Goal: Transaction & Acquisition: Purchase product/service

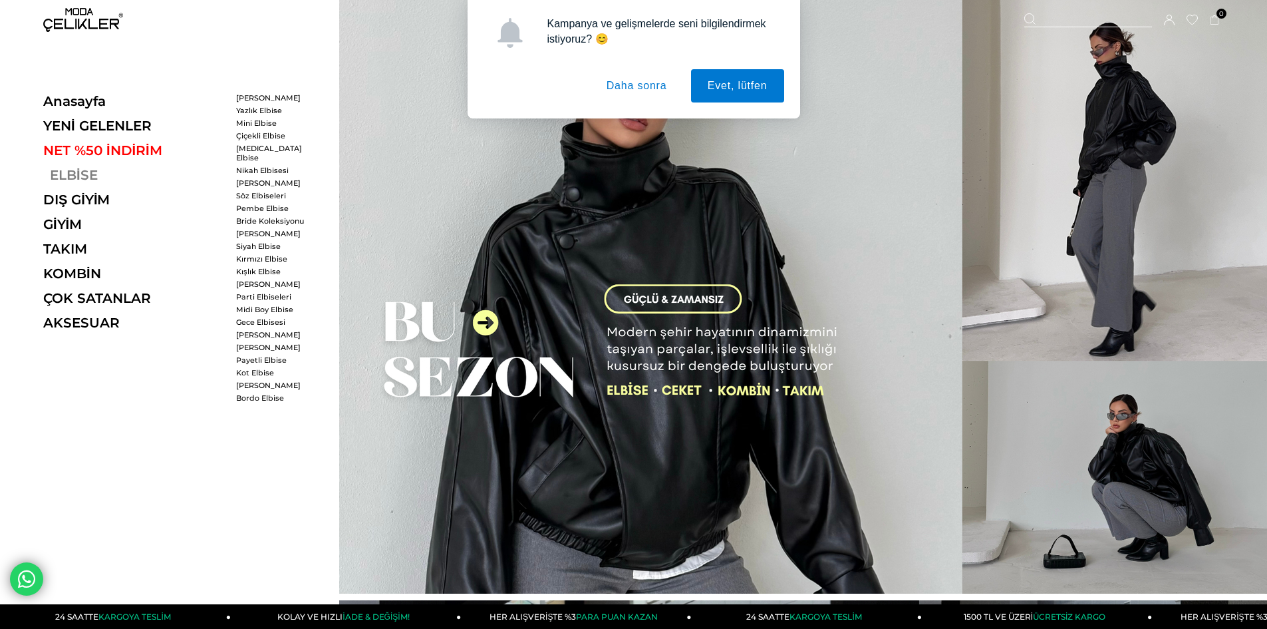
click at [82, 174] on link "ELBİSE" at bounding box center [134, 175] width 183 height 16
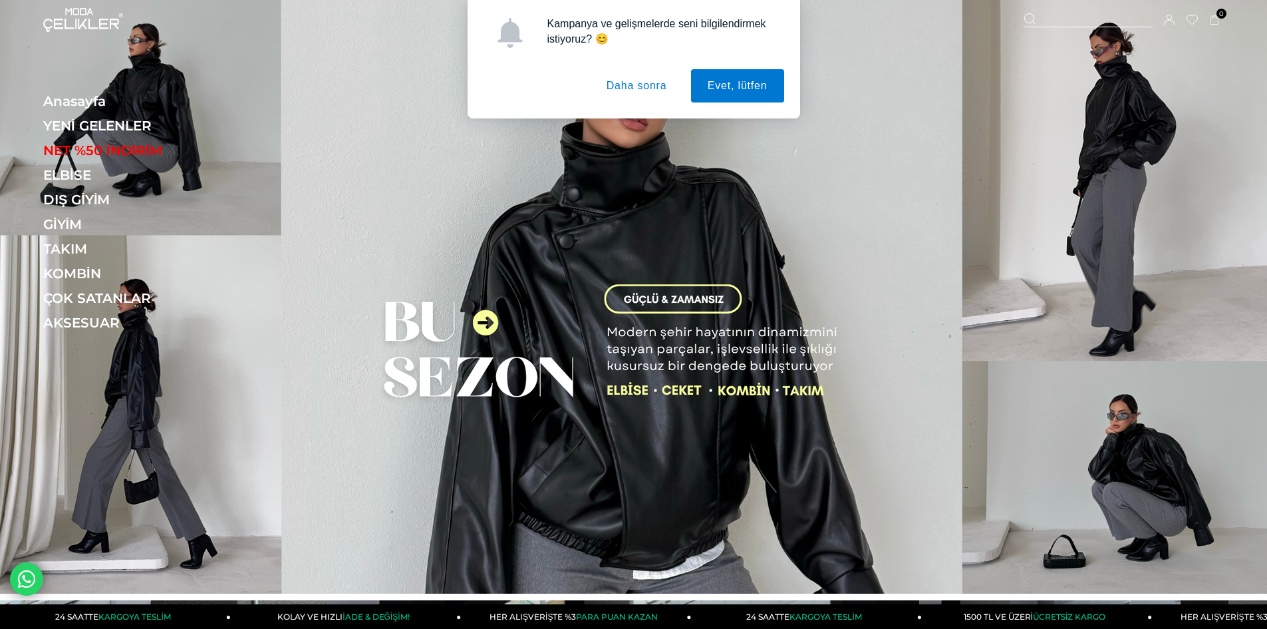
click at [629, 86] on button "Daha sonra" at bounding box center [637, 85] width 94 height 33
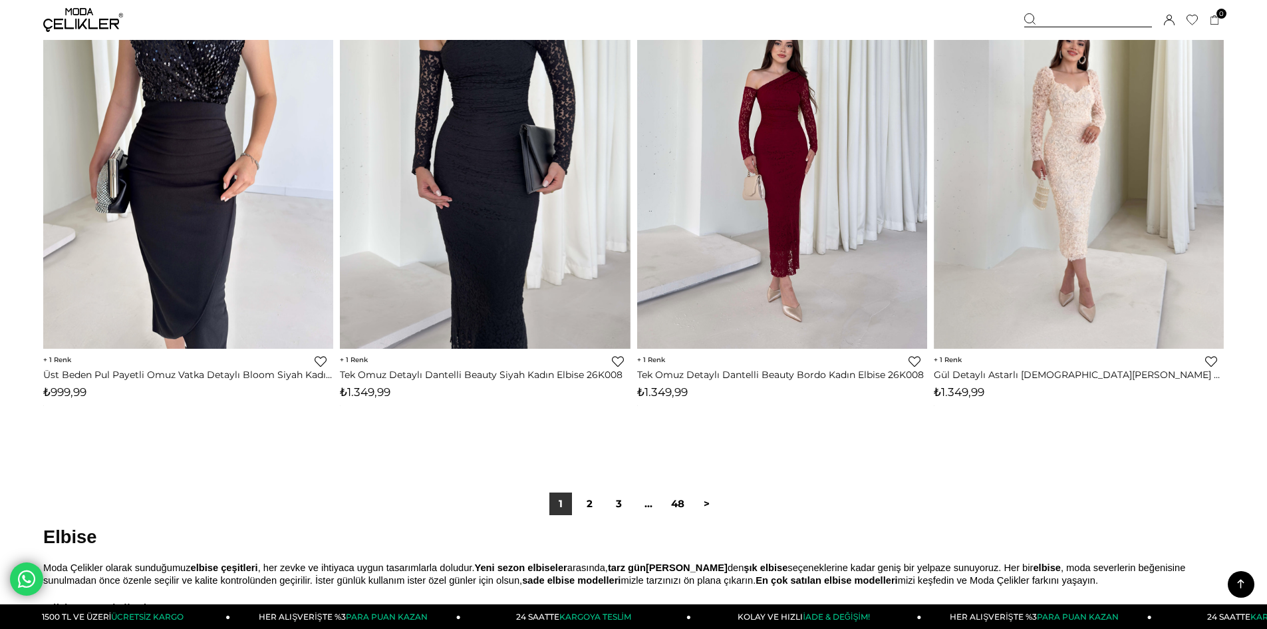
scroll to position [9912, 0]
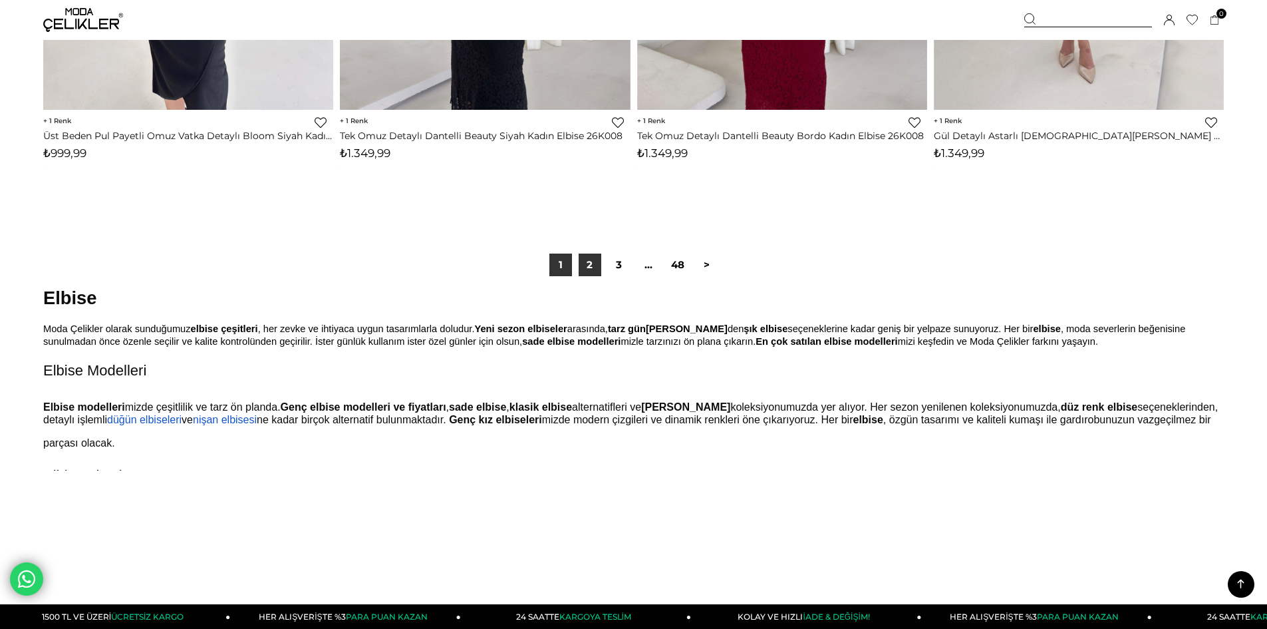
click at [595, 263] on link "2" at bounding box center [590, 264] width 23 height 23
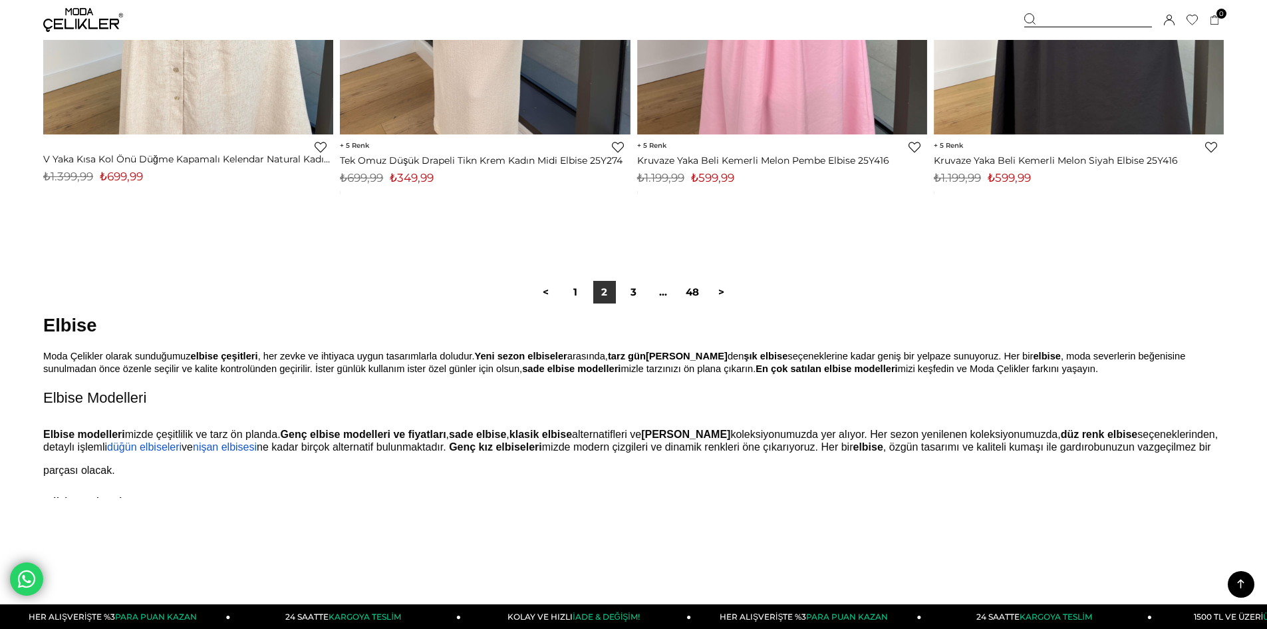
scroll to position [9912, 0]
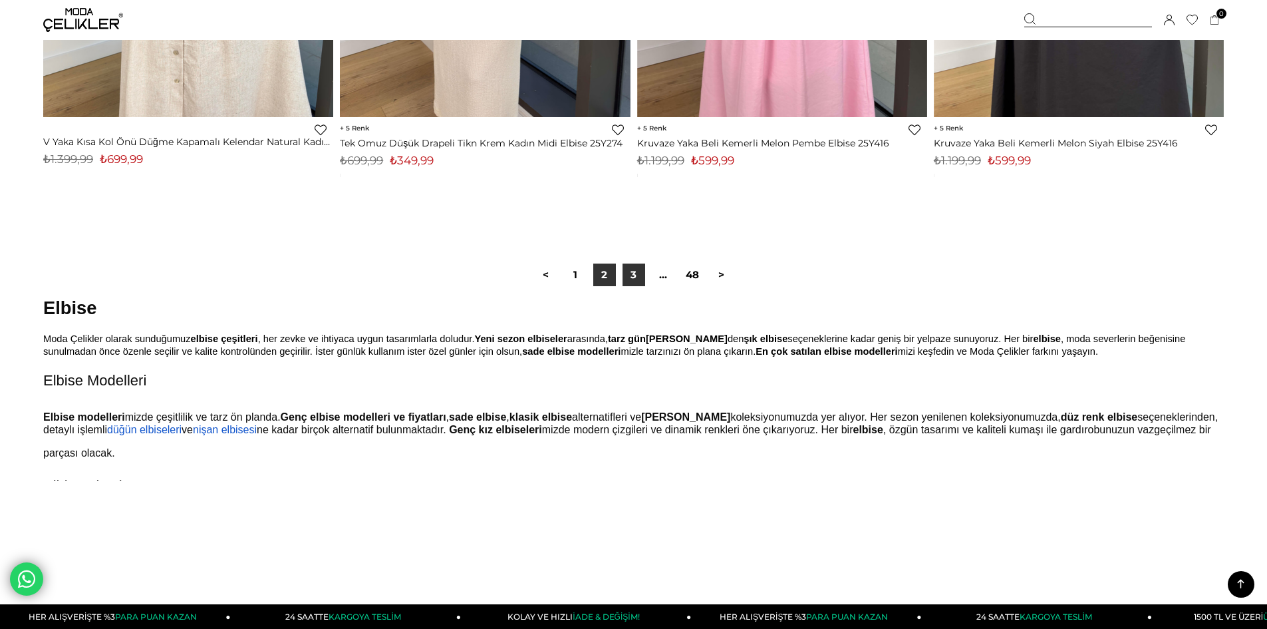
click at [632, 268] on link "3" at bounding box center [634, 274] width 23 height 23
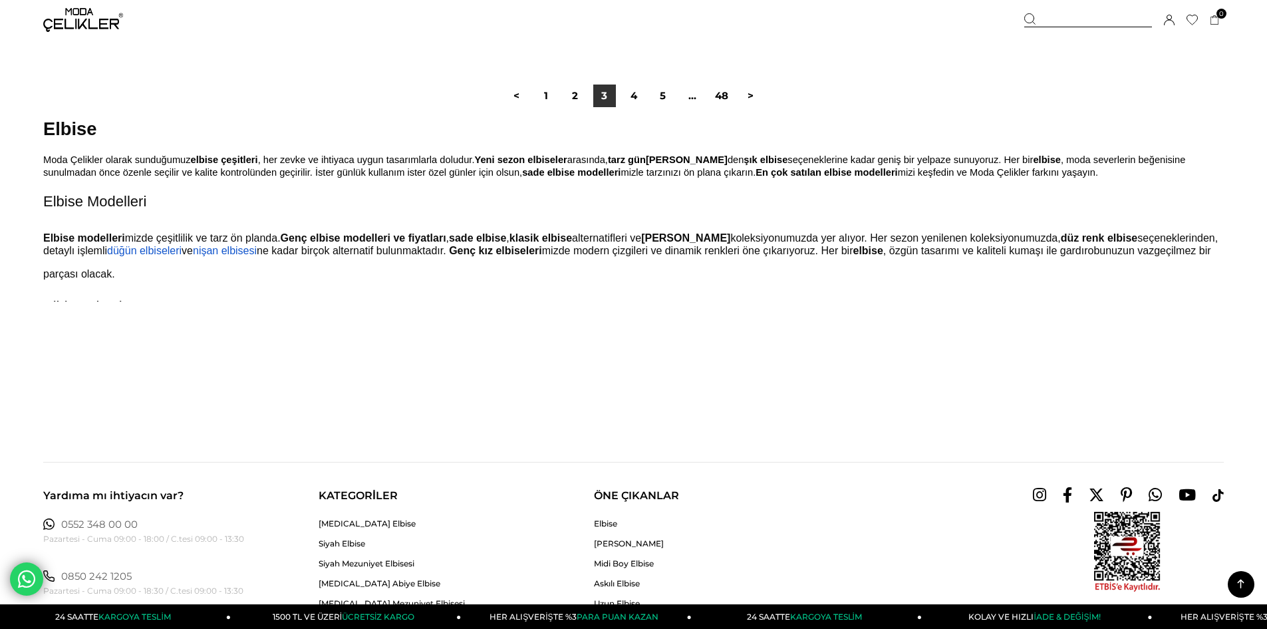
scroll to position [10111, 0]
click at [633, 94] on link "4" at bounding box center [634, 95] width 23 height 23
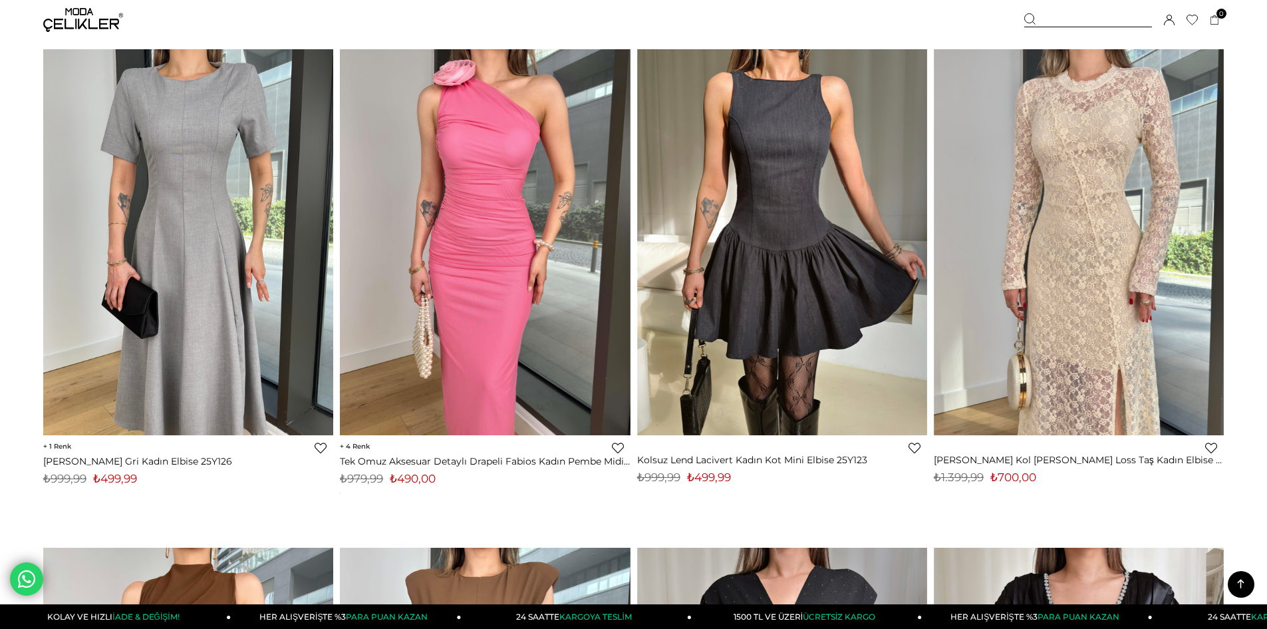
scroll to position [2129, 0]
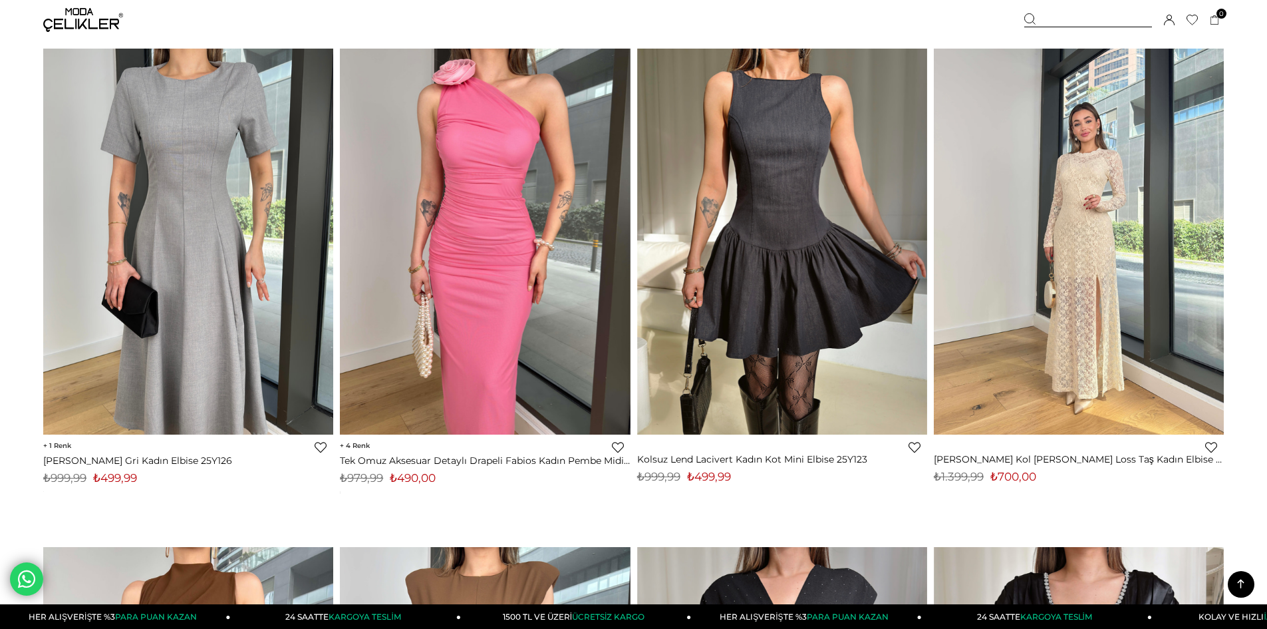
click at [1096, 214] on img at bounding box center [1079, 241] width 290 height 386
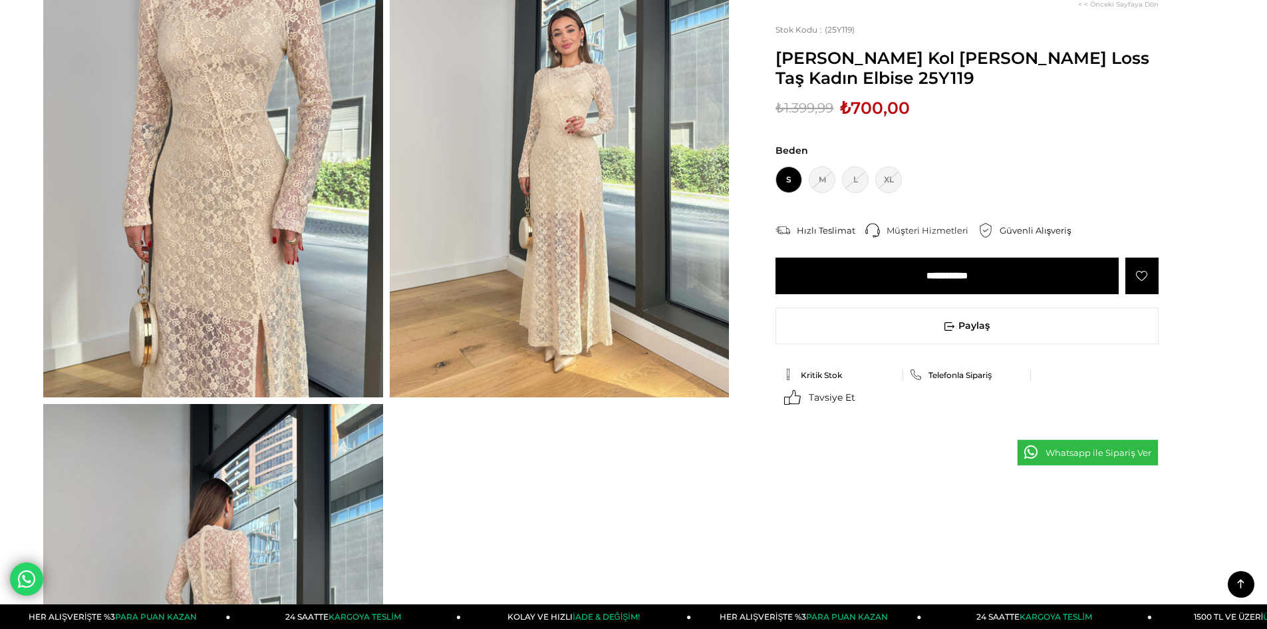
scroll to position [133, 0]
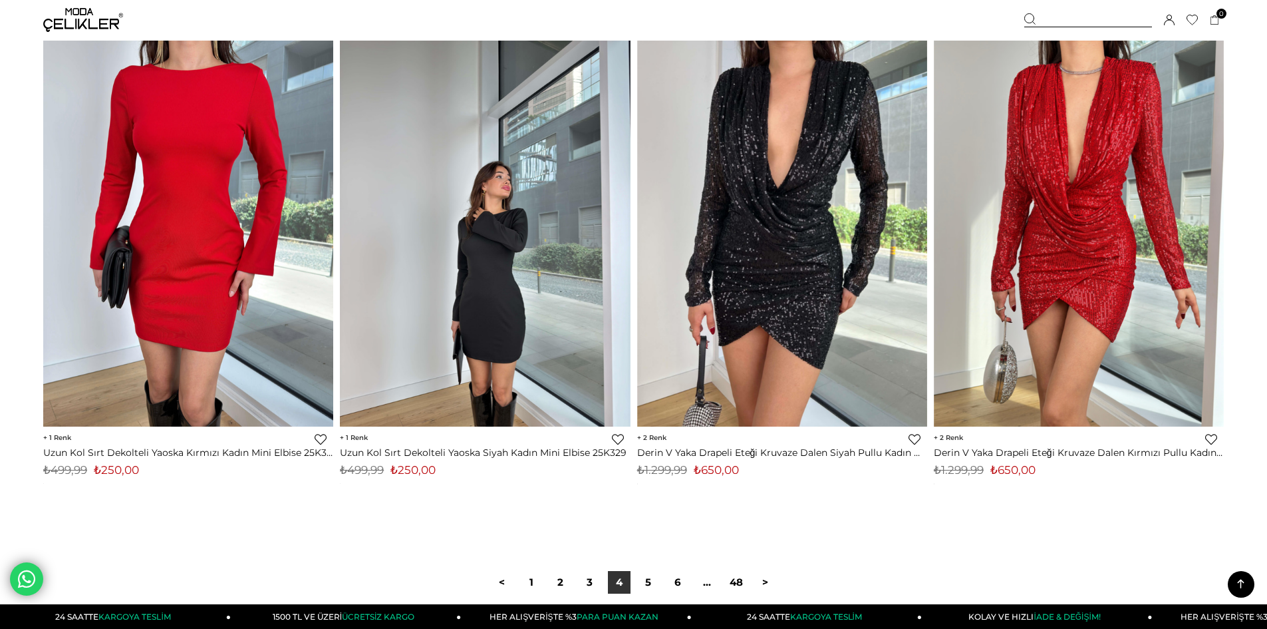
scroll to position [9694, 0]
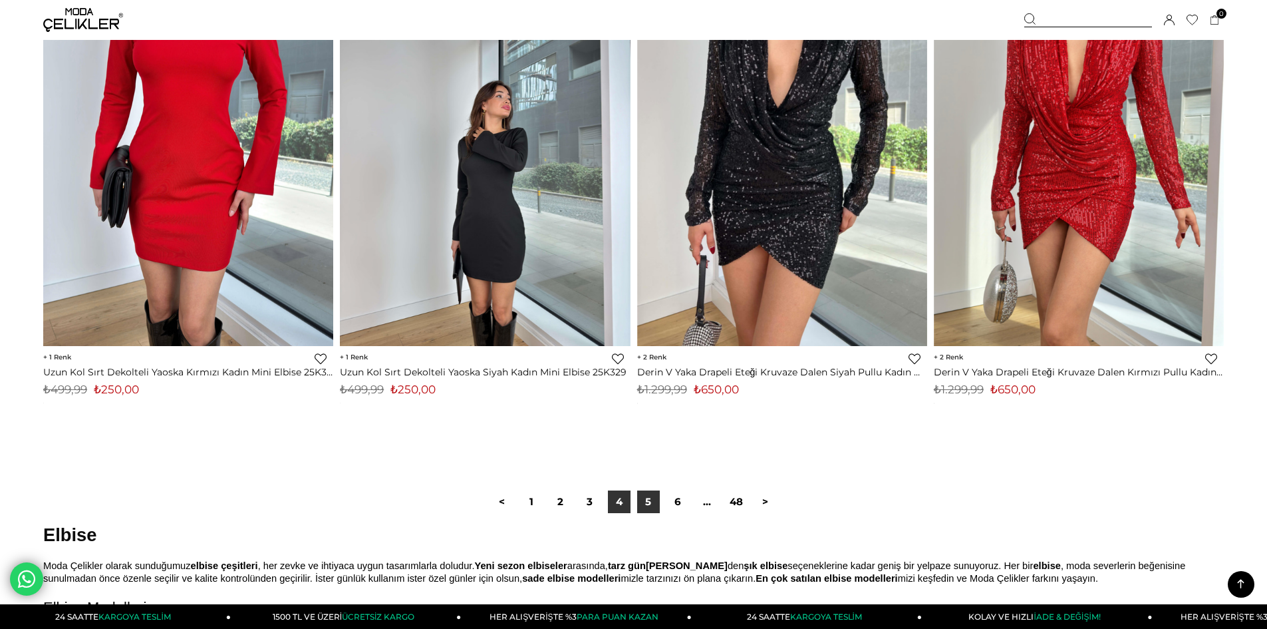
click at [642, 497] on link "5" at bounding box center [648, 501] width 23 height 23
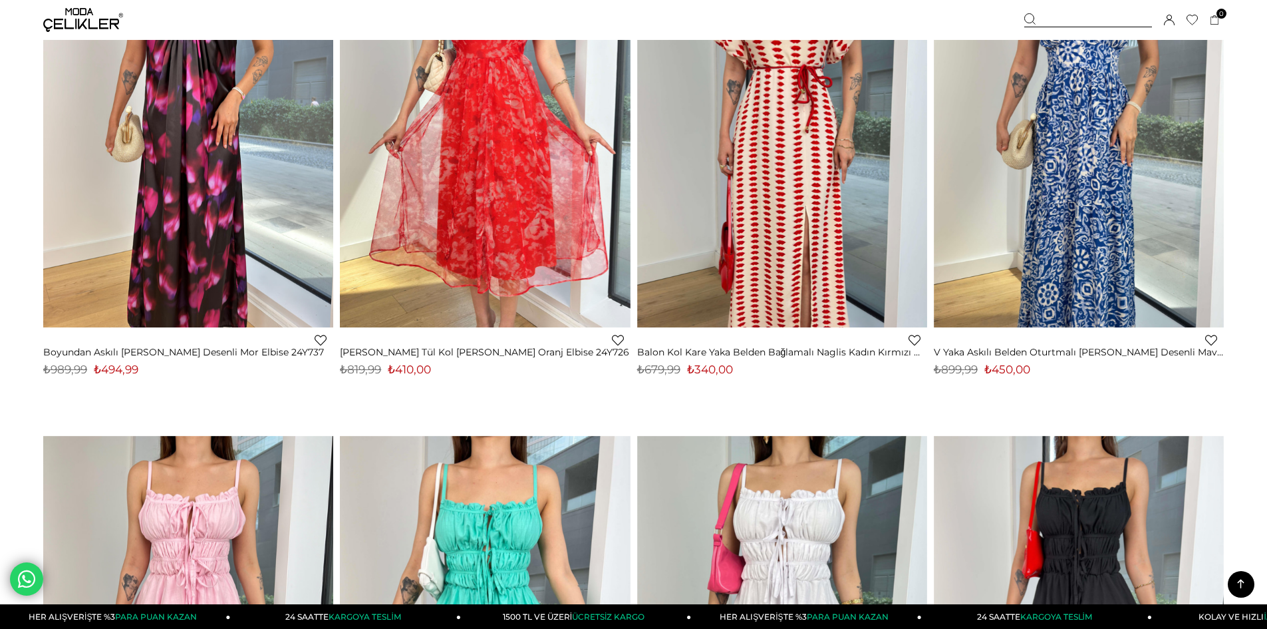
scroll to position [5268, 0]
